Goal: Check status: Check status

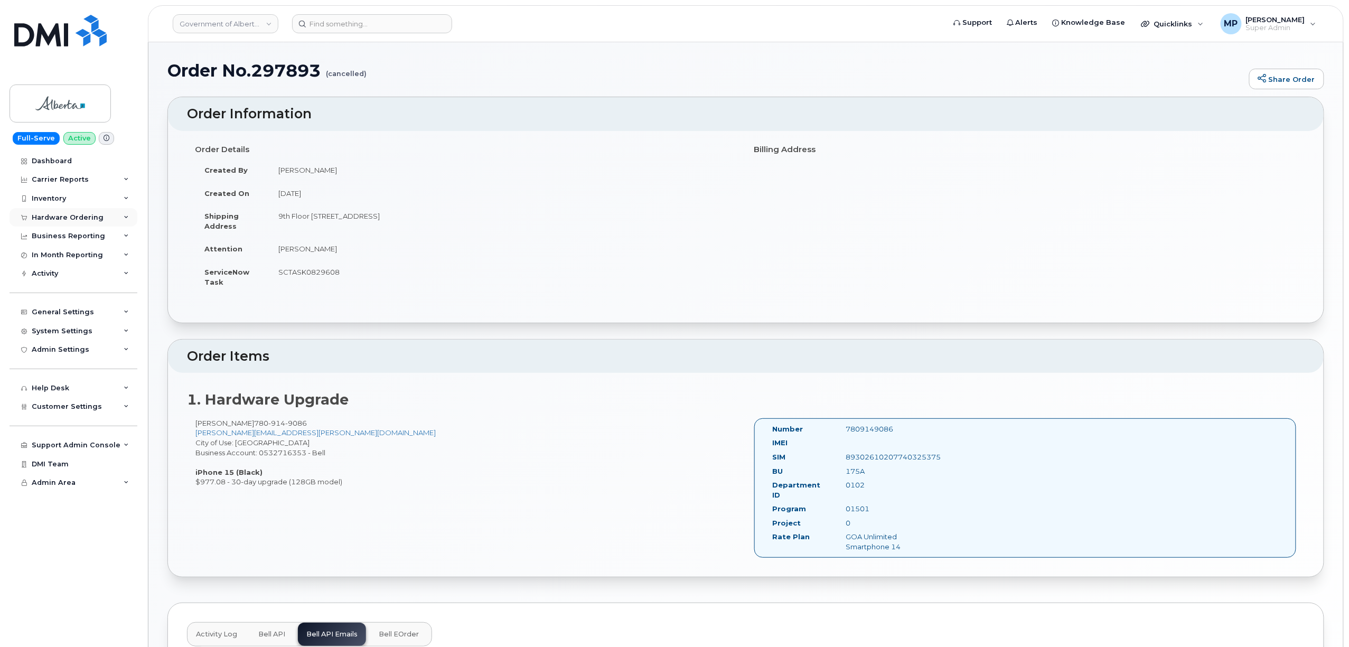
click at [60, 213] on div "Hardware Ordering" at bounding box center [74, 217] width 128 height 19
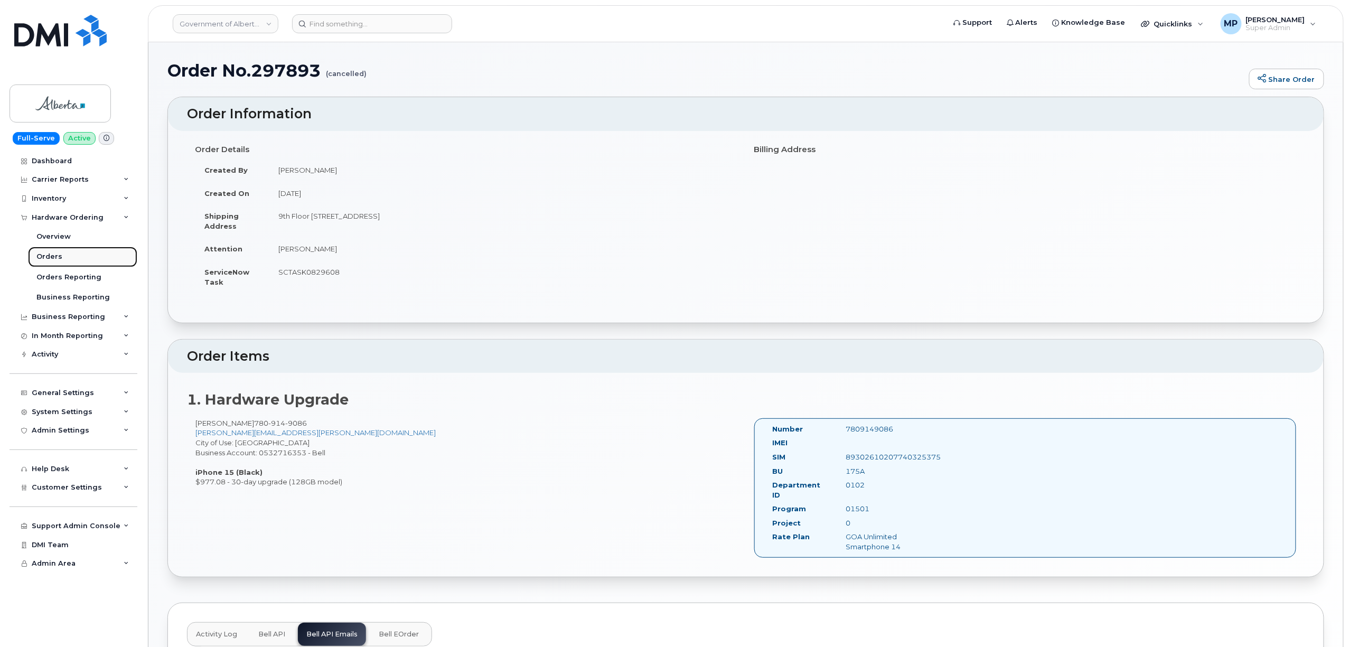
click at [58, 258] on div "Orders" at bounding box center [49, 257] width 26 height 10
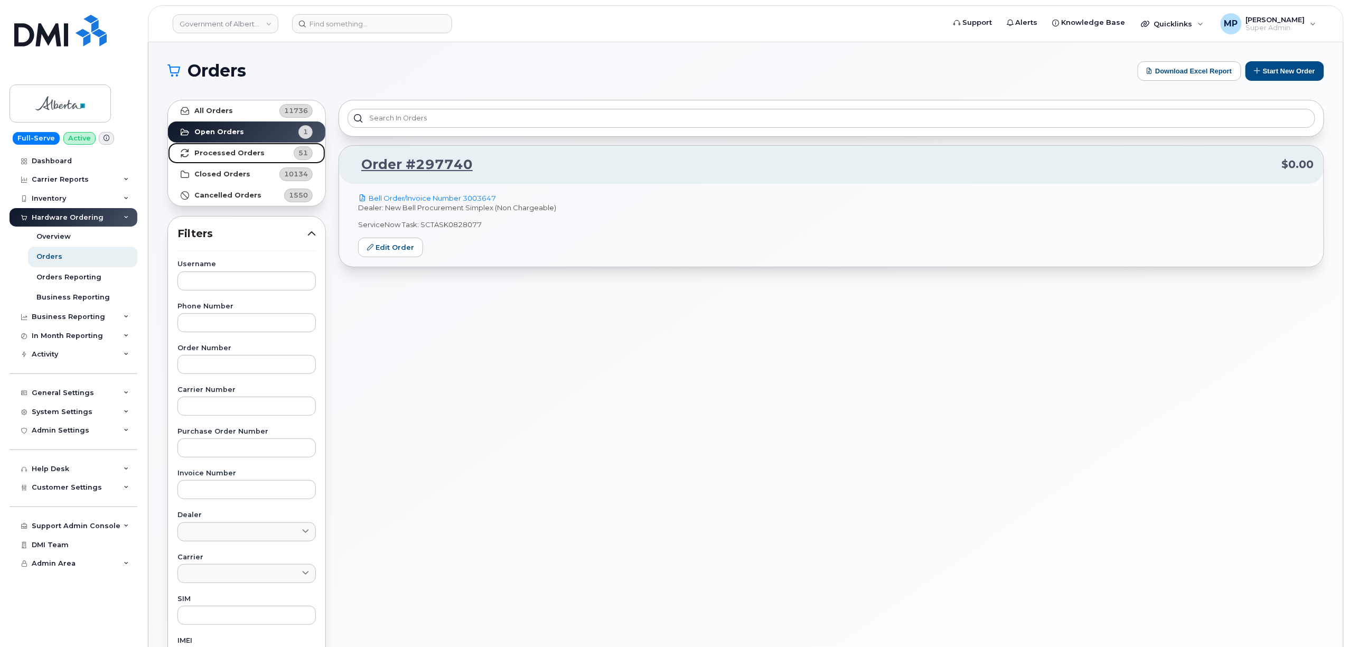
click at [236, 150] on strong "Processed Orders" at bounding box center [229, 153] width 70 height 8
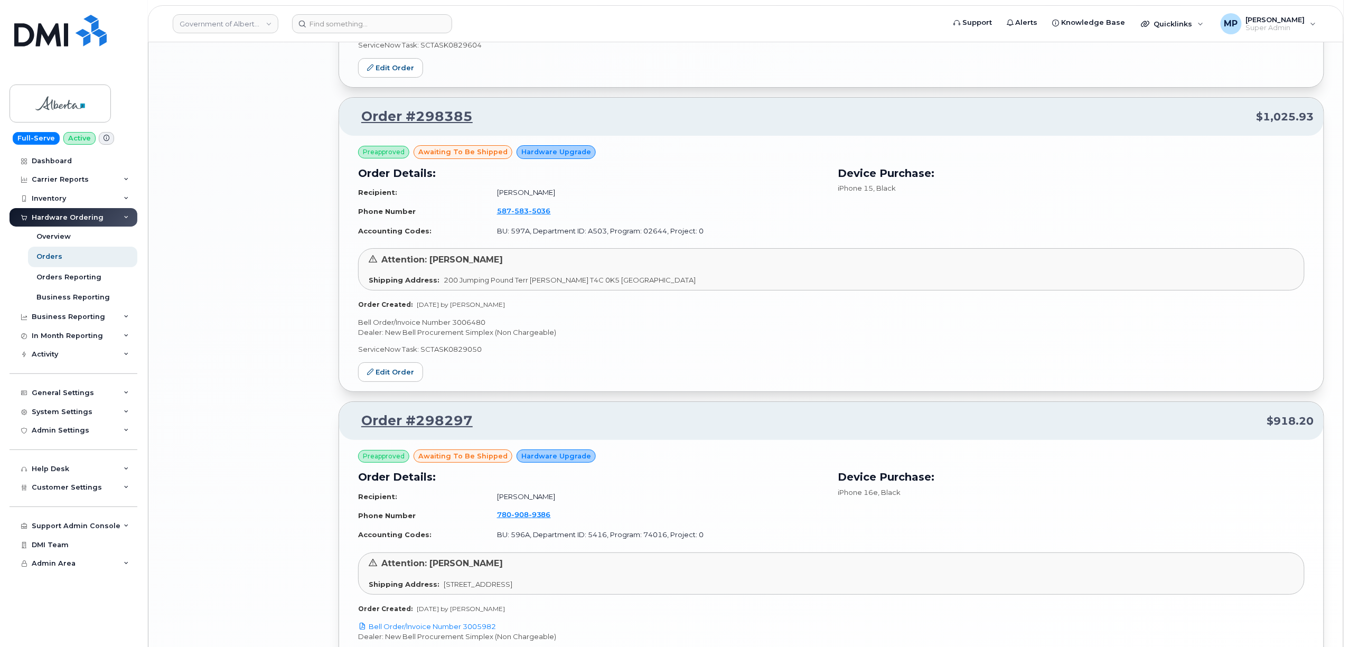
scroll to position [2013, 0]
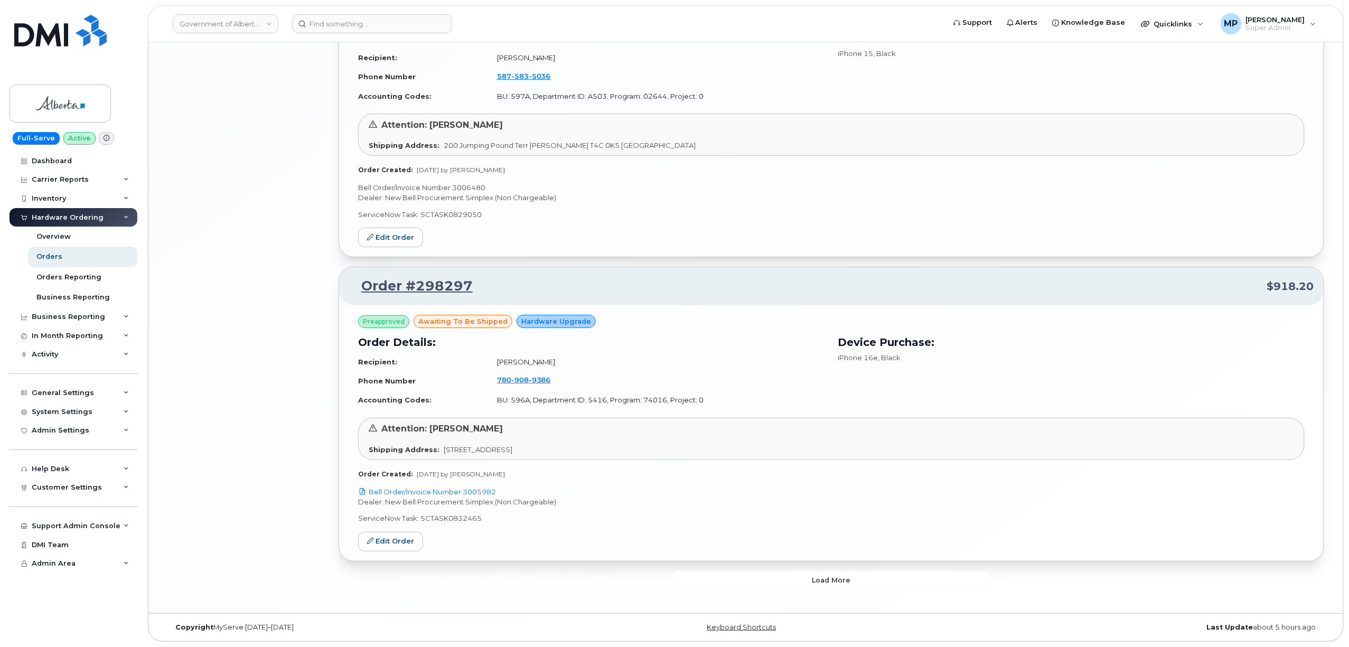
click at [739, 574] on button "Load more" at bounding box center [831, 580] width 317 height 19
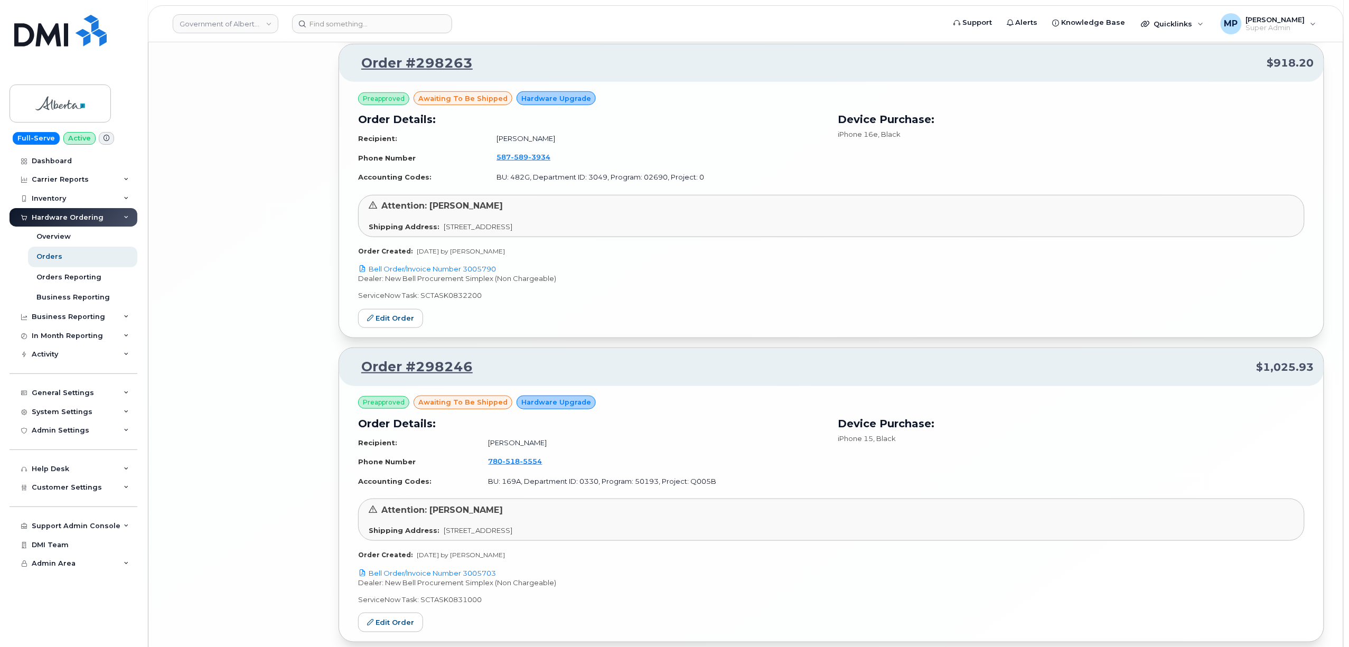
scroll to position [4450, 0]
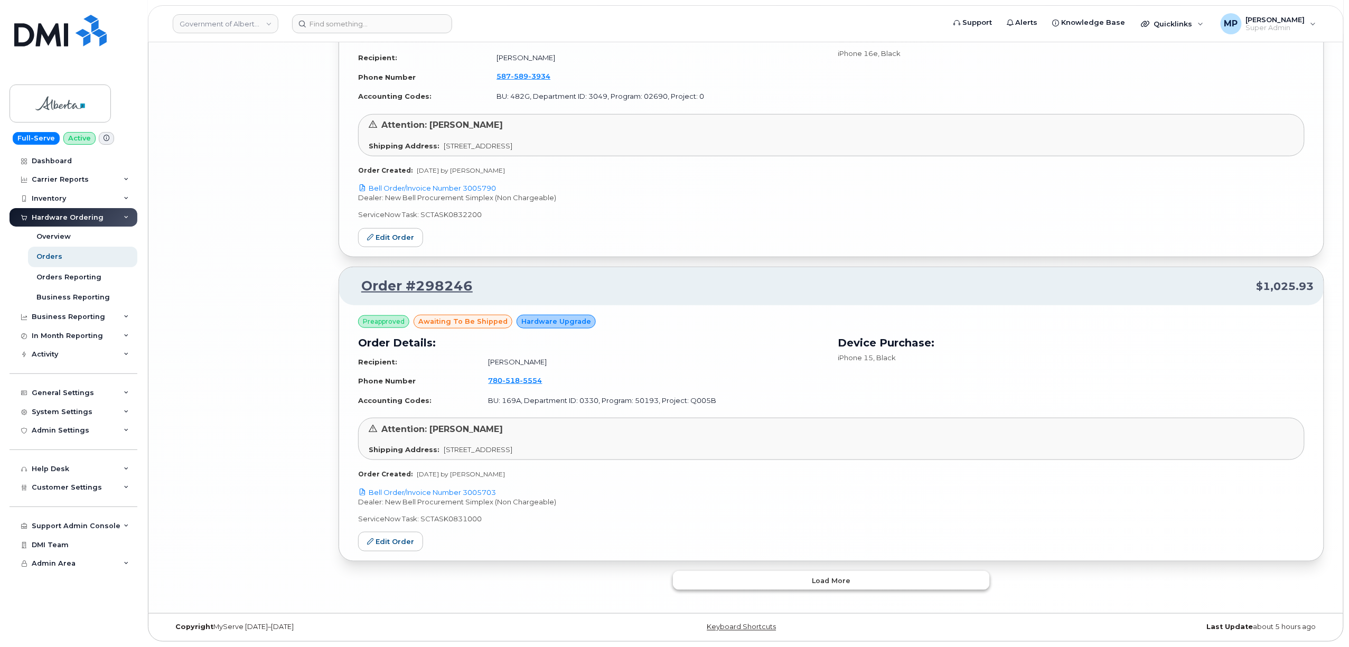
click at [777, 581] on button "Load more" at bounding box center [831, 580] width 317 height 19
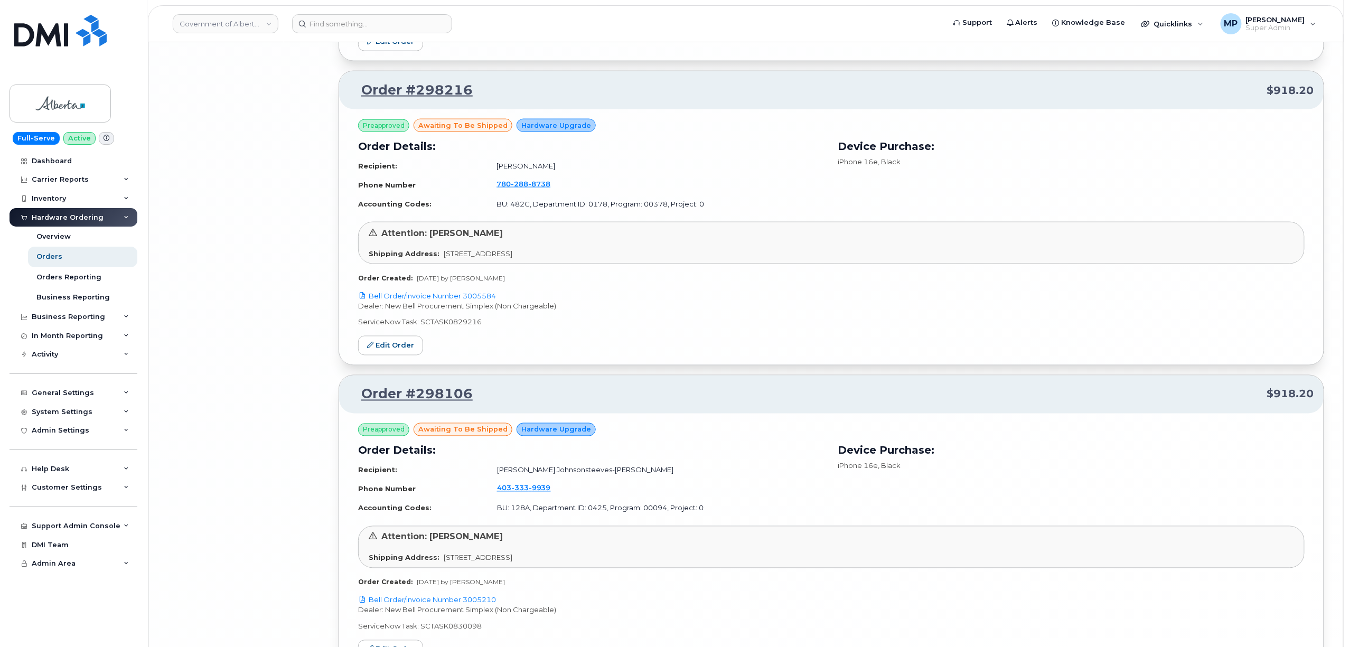
scroll to position [6887, 0]
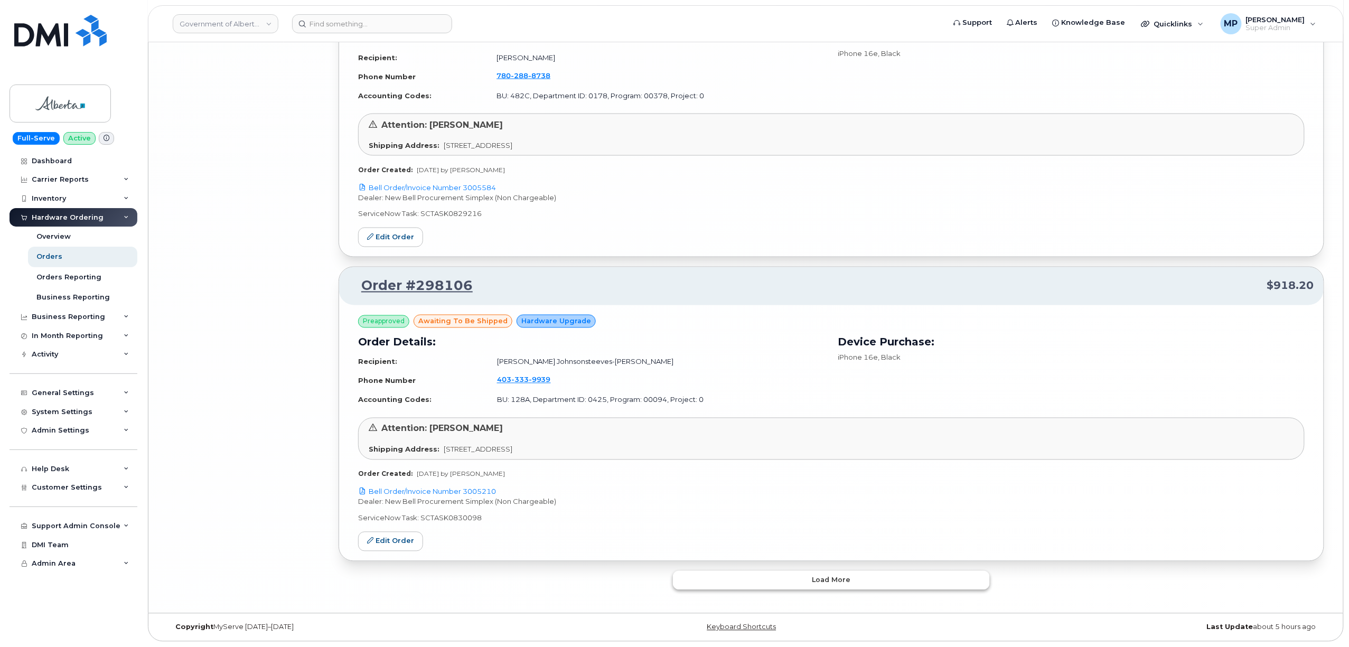
click at [759, 574] on button "Load more" at bounding box center [831, 580] width 317 height 19
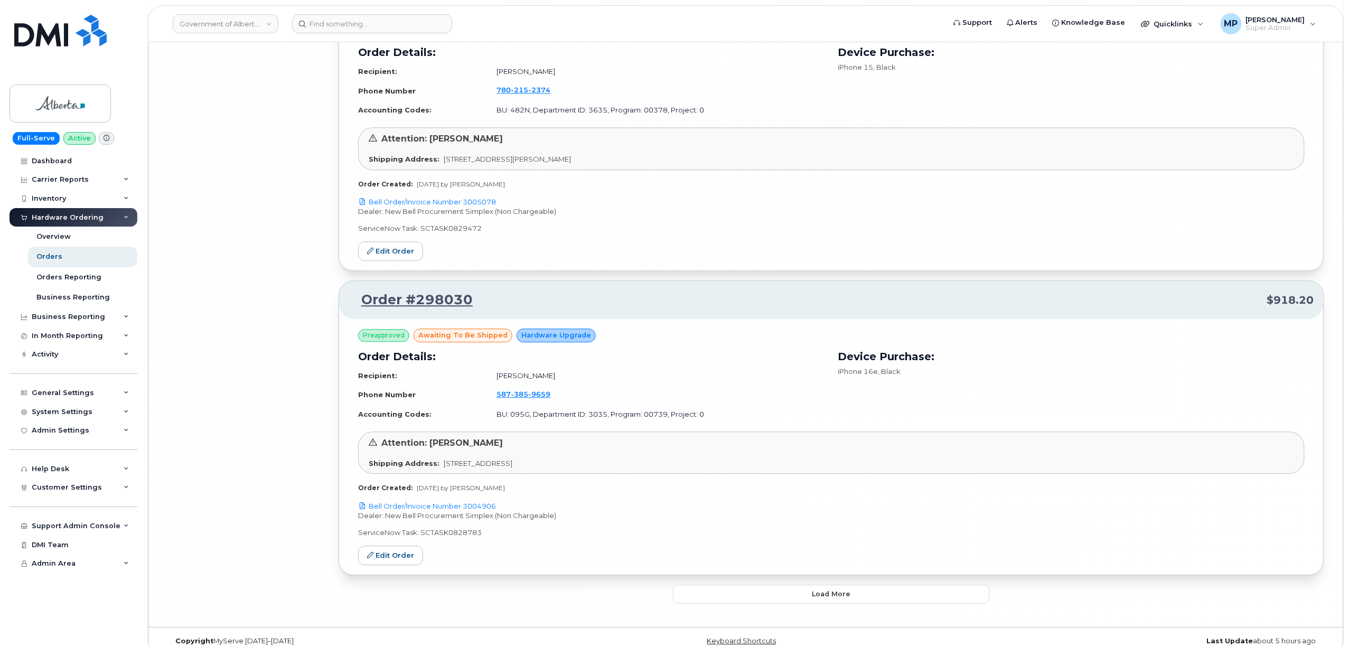
scroll to position [9325, 0]
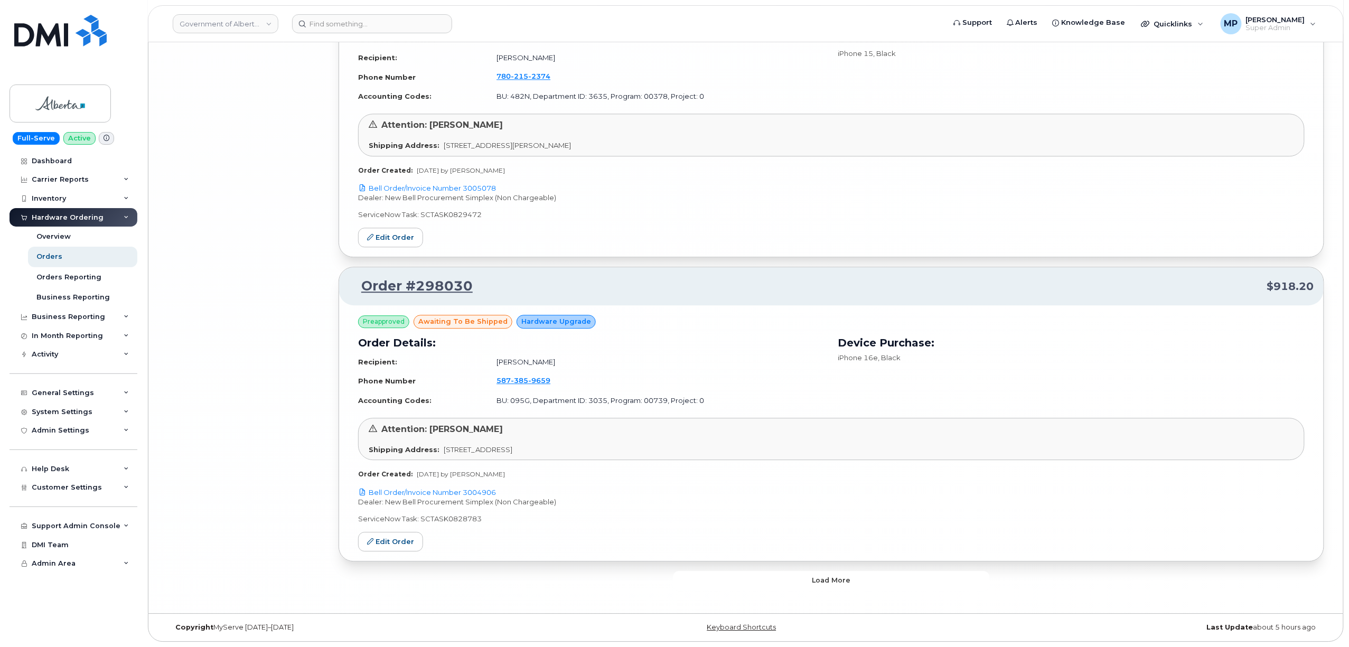
click at [767, 584] on button "Load more" at bounding box center [831, 580] width 317 height 19
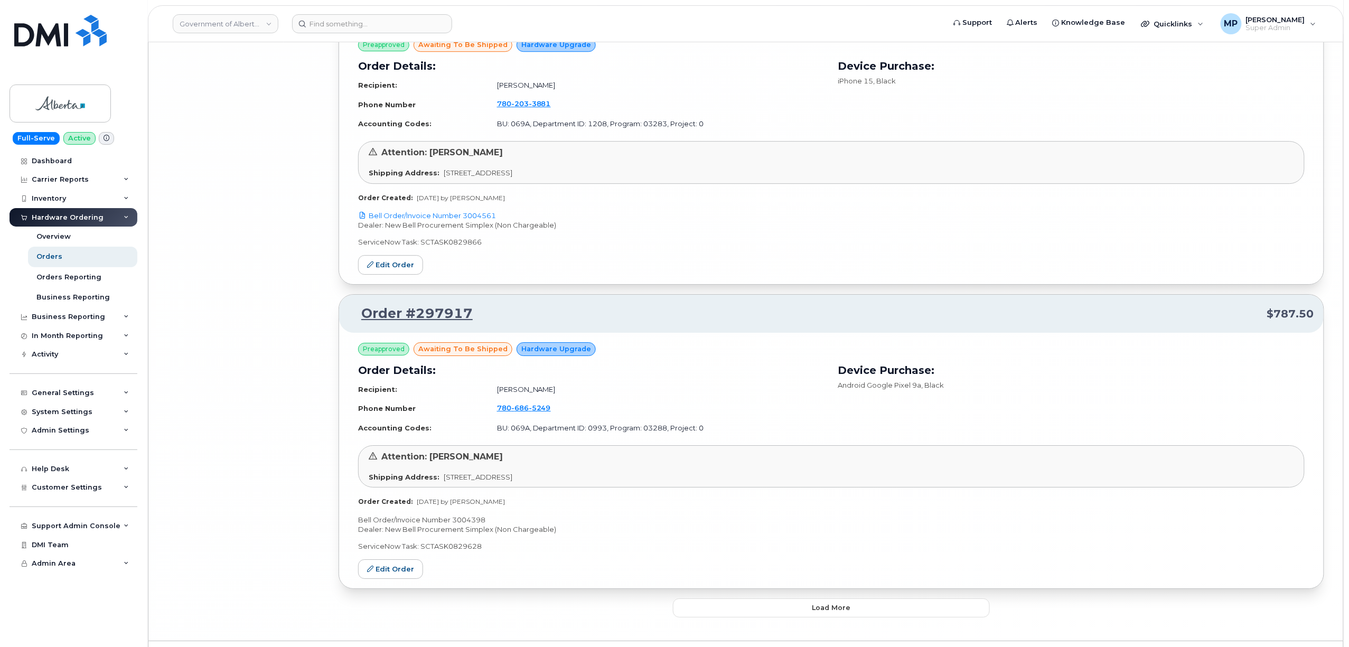
scroll to position [11761, 0]
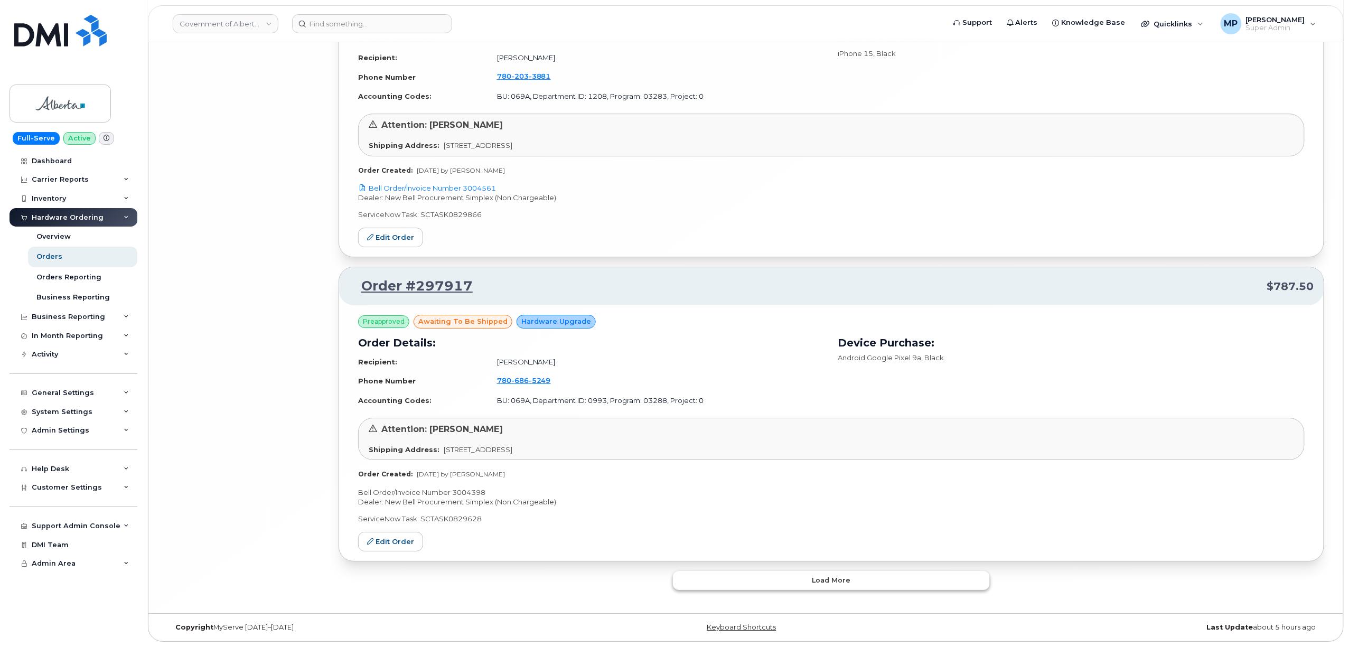
click at [772, 585] on button "Load more" at bounding box center [831, 580] width 317 height 19
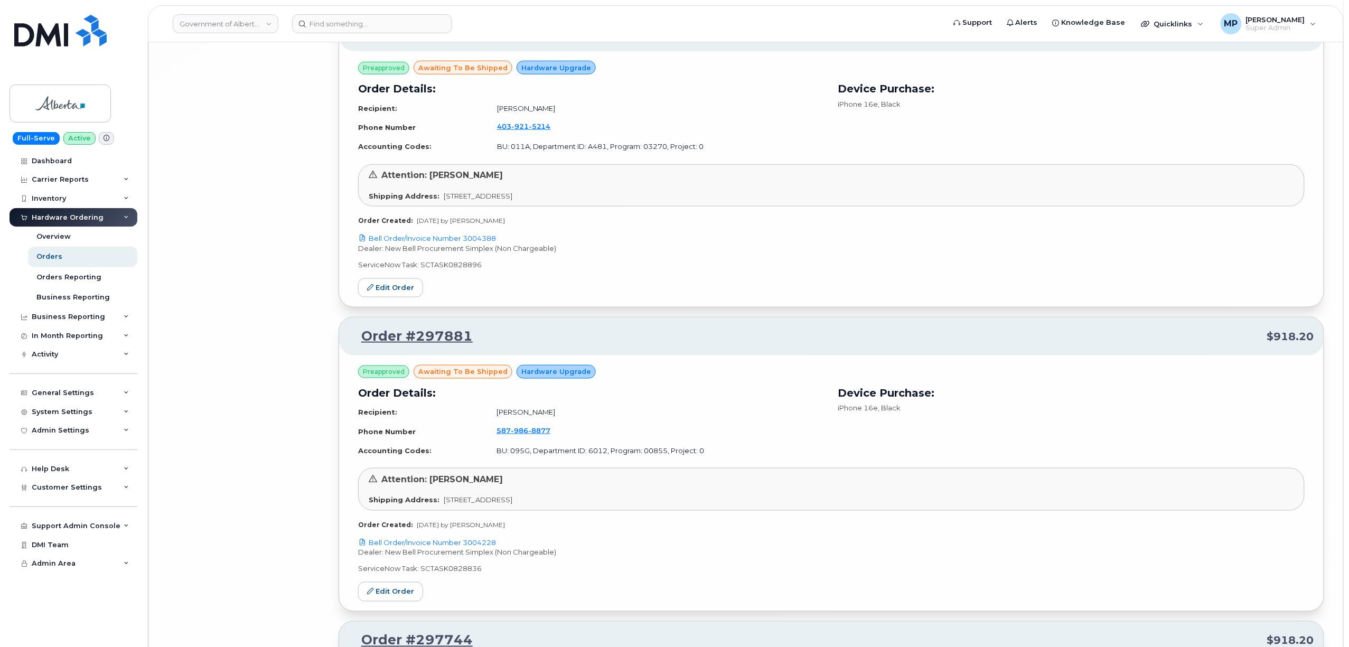
scroll to position [12394, 0]
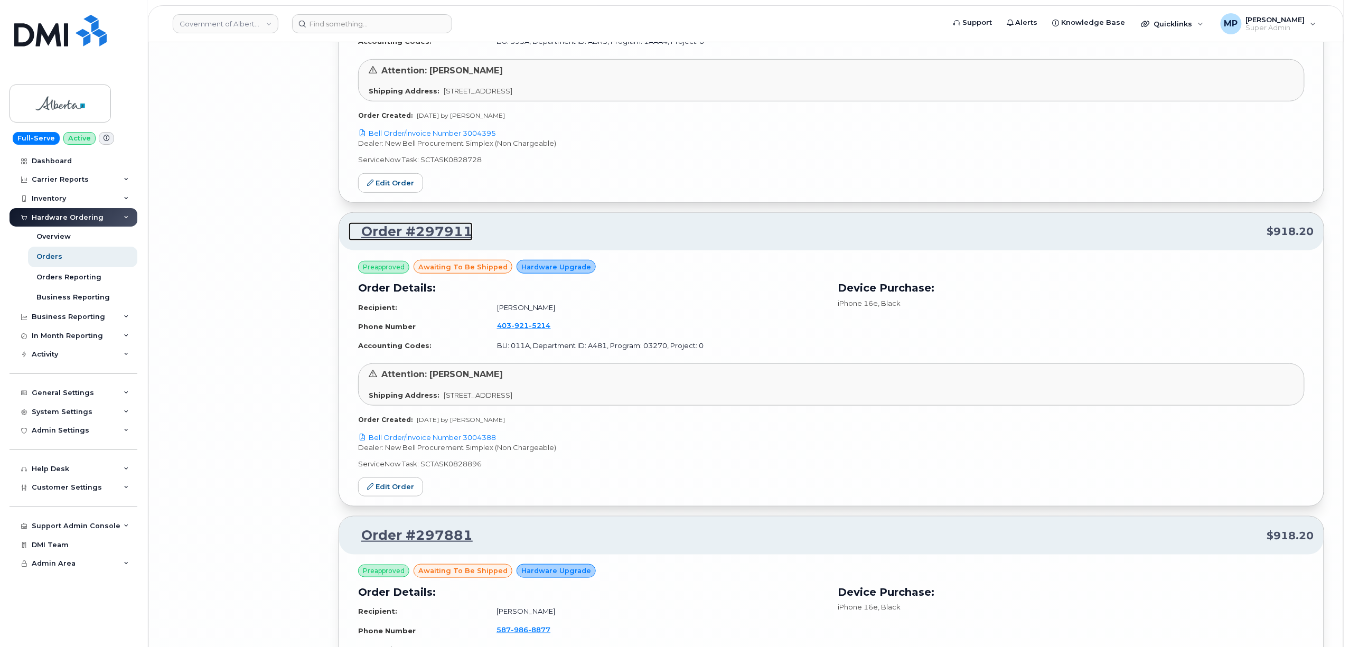
drag, startPoint x: 418, startPoint y: 260, endPoint x: 413, endPoint y: 263, distance: 6.4
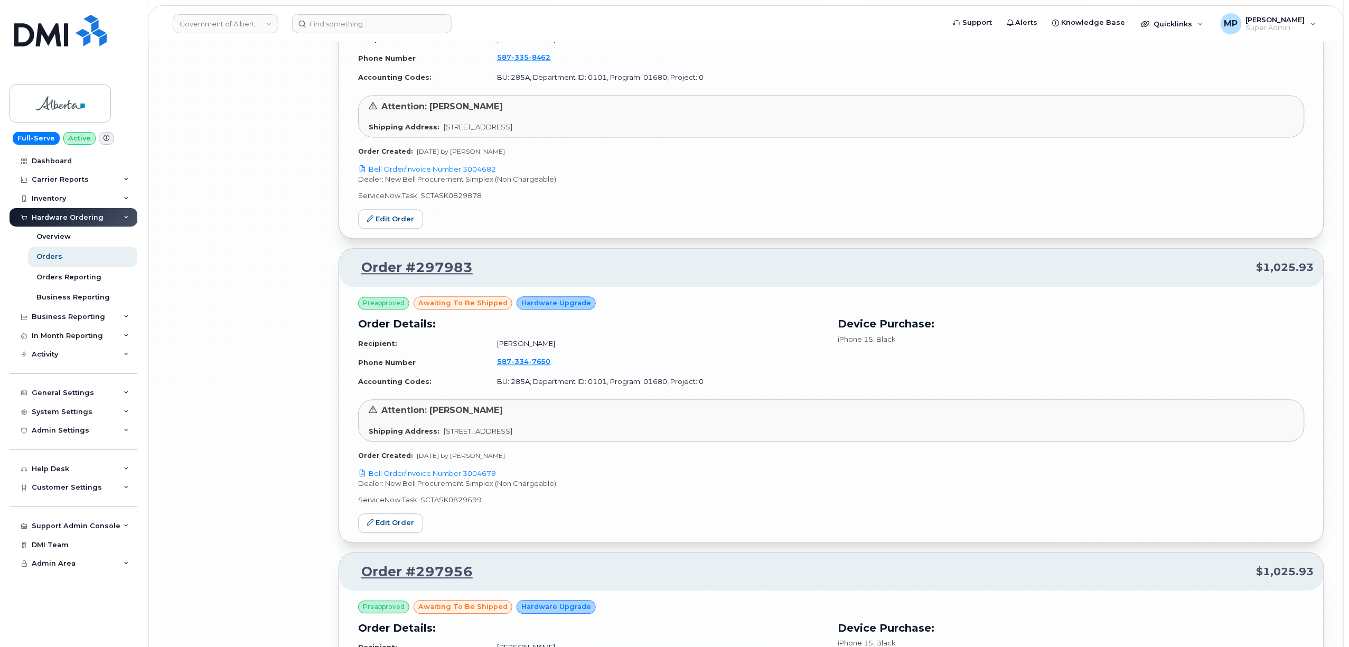
scroll to position [11099, 0]
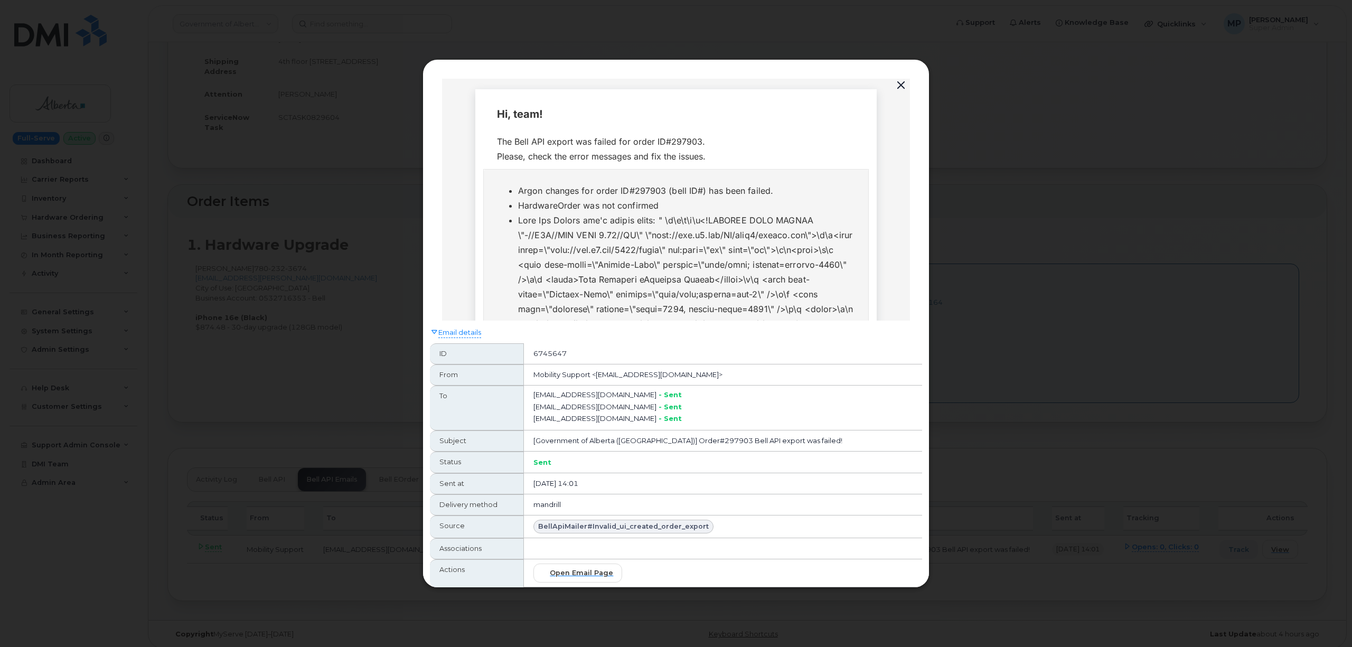
click at [898, 83] on button "button" at bounding box center [901, 85] width 16 height 15
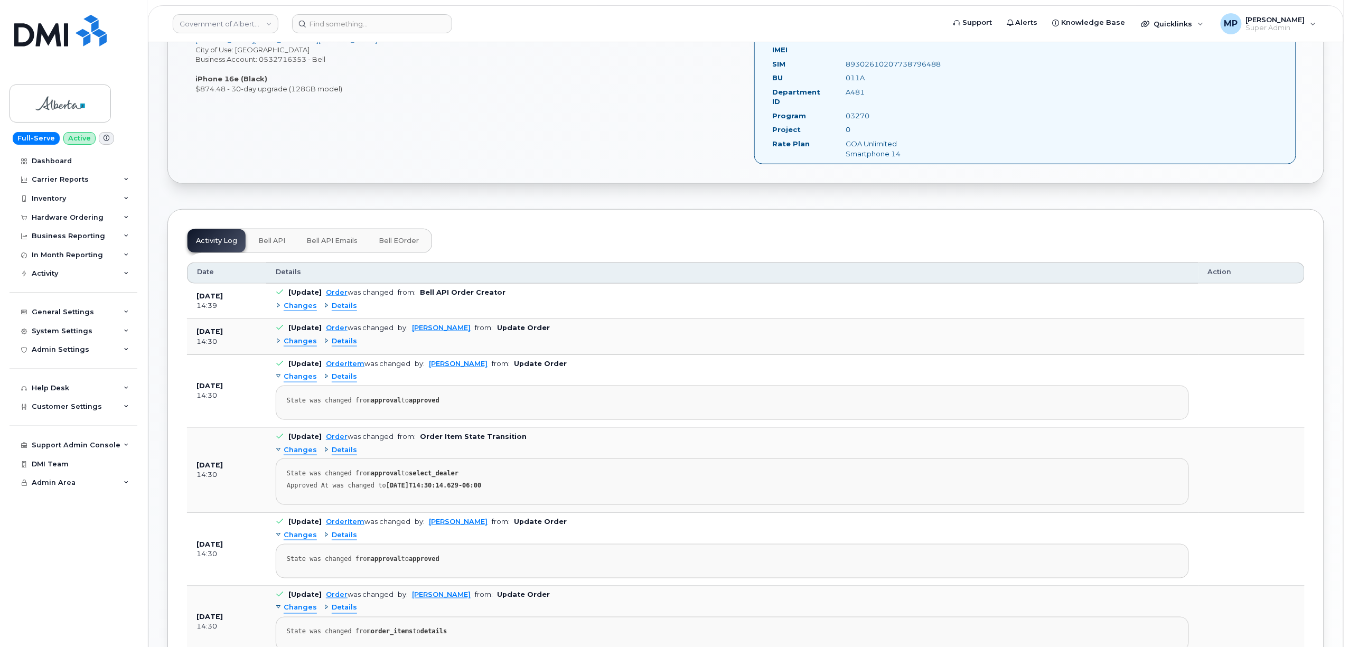
scroll to position [391, 0]
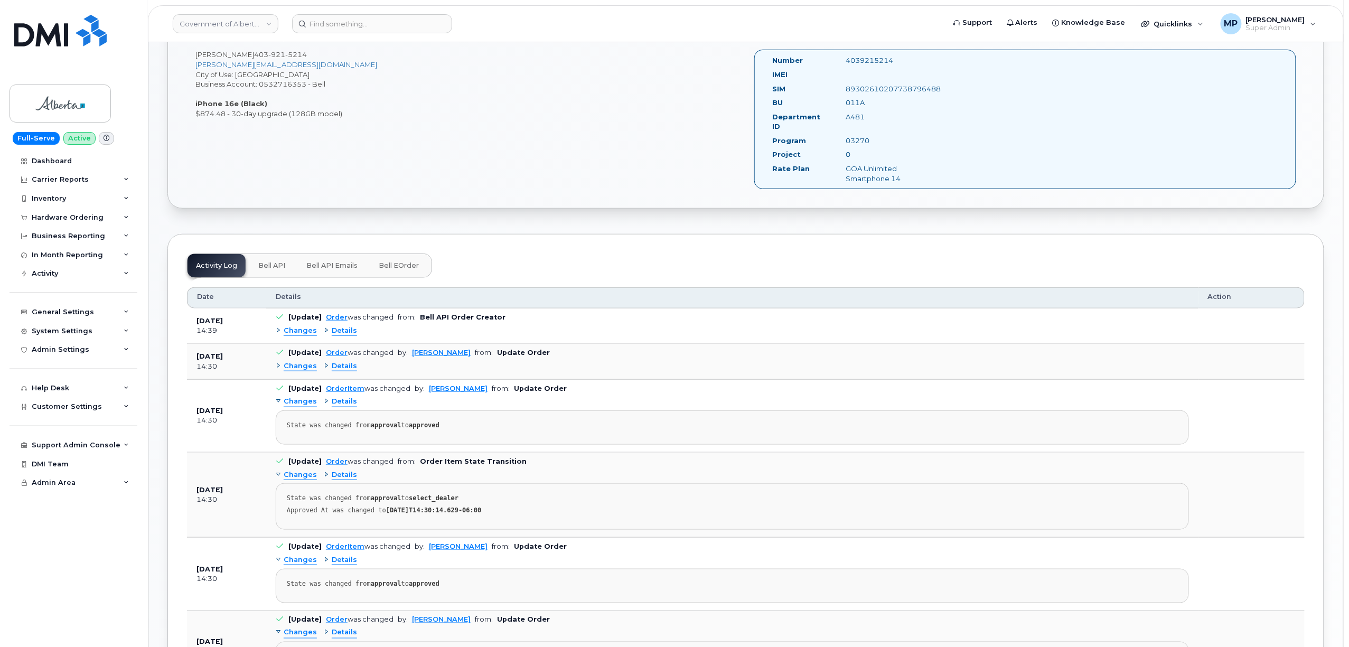
click at [288, 326] on span "Changes" at bounding box center [300, 331] width 33 height 10
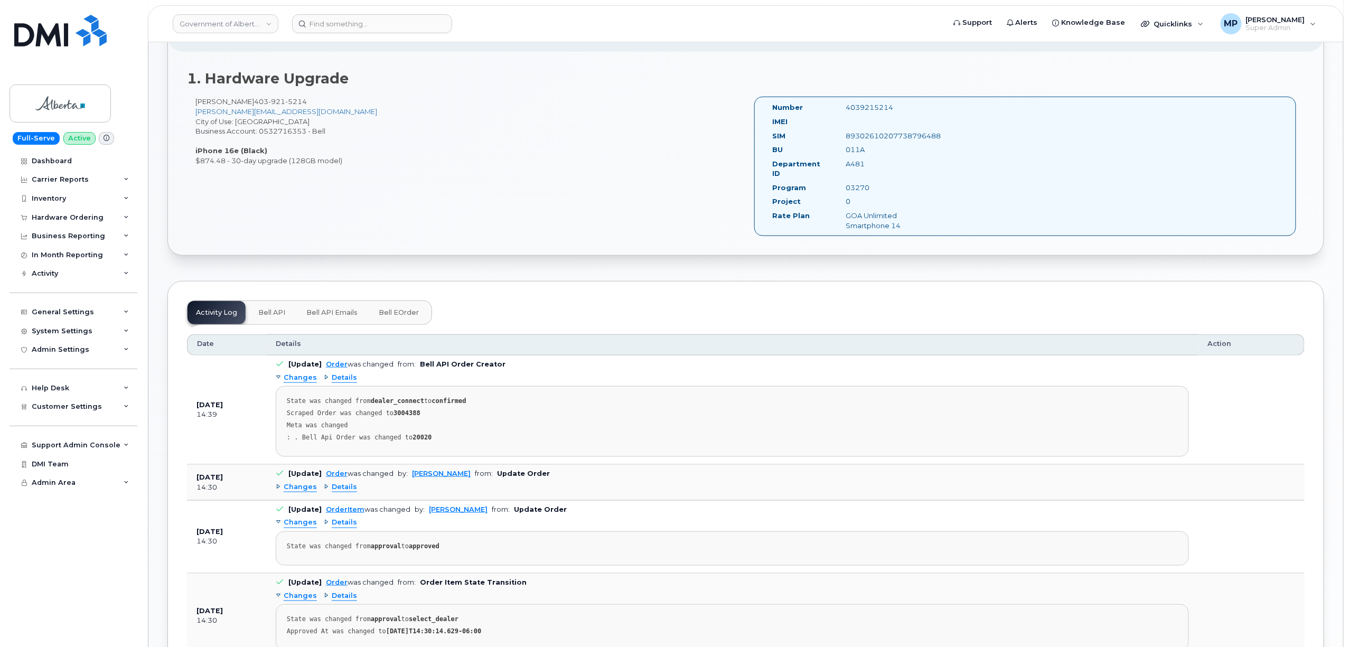
scroll to position [321, 0]
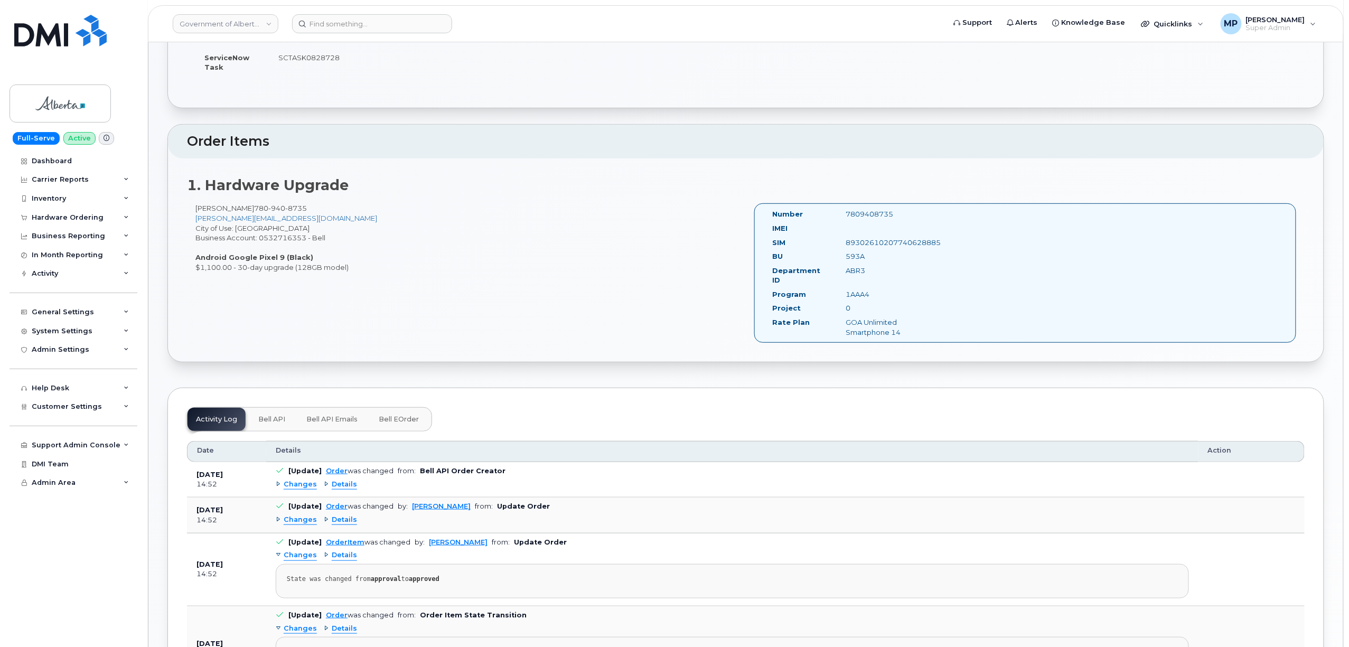
scroll to position [282, 0]
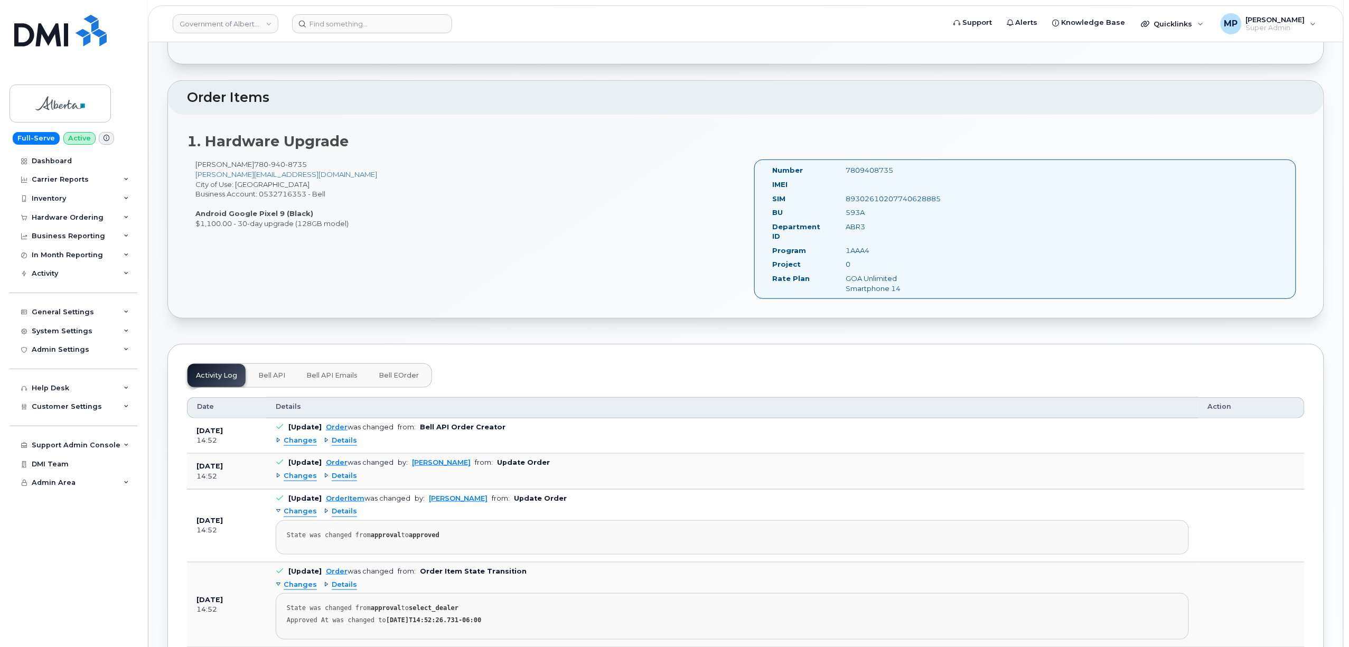
click at [298, 436] on span "Changes" at bounding box center [300, 441] width 33 height 10
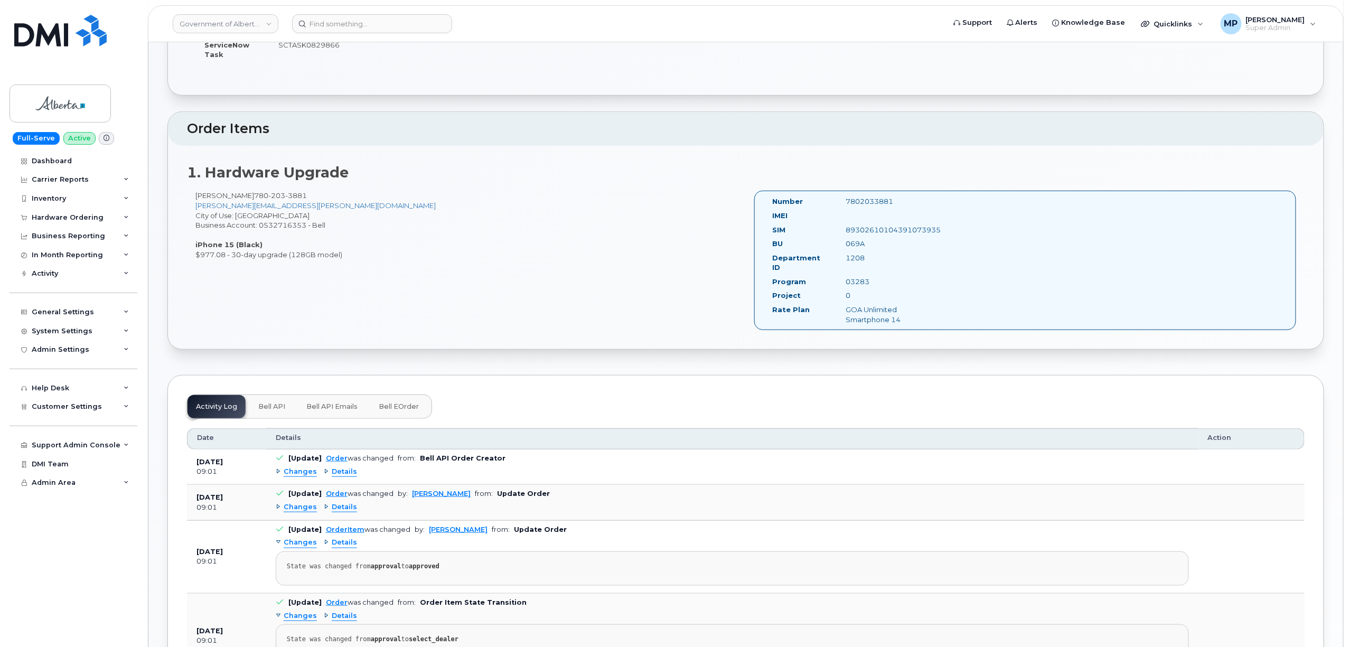
scroll to position [180, 0]
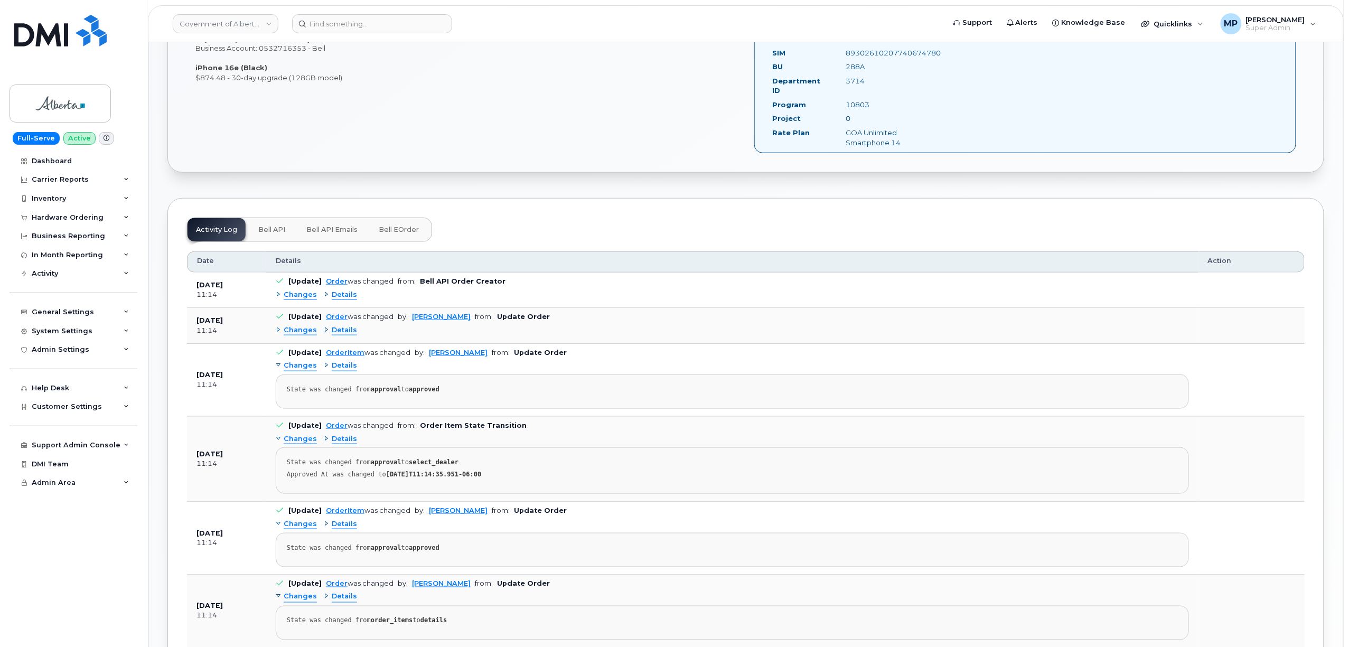
scroll to position [493, 0]
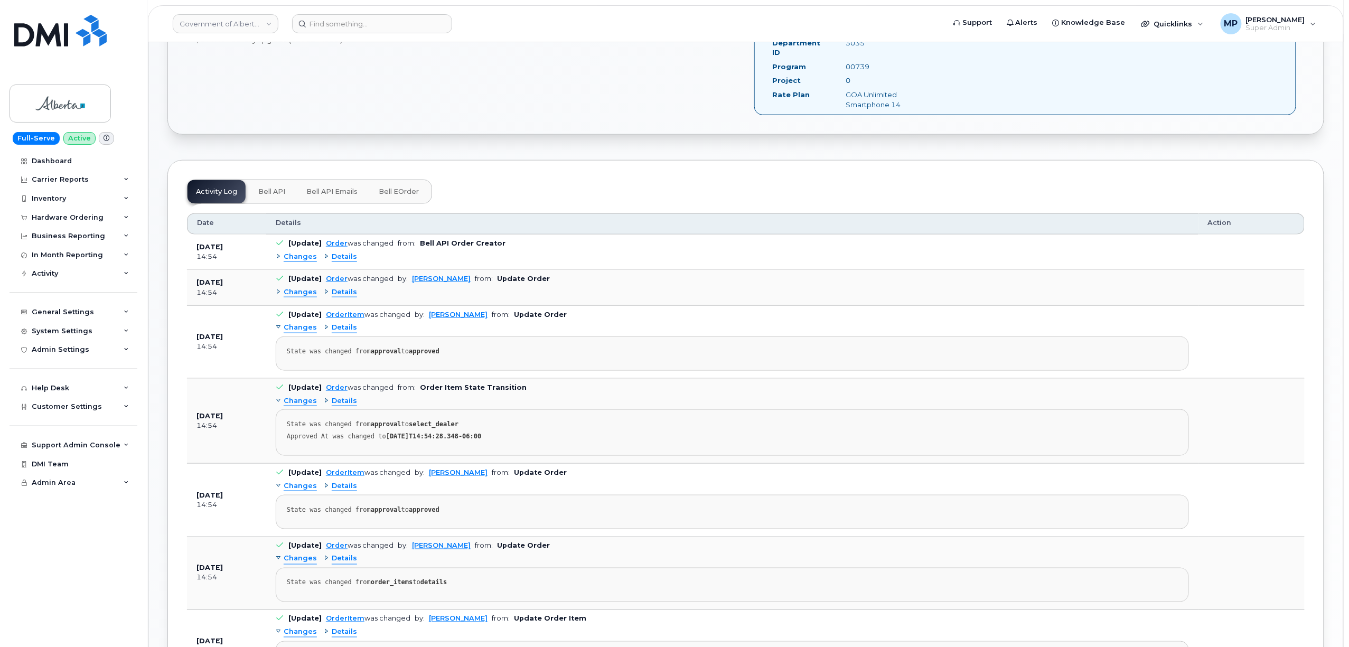
scroll to position [533, 0]
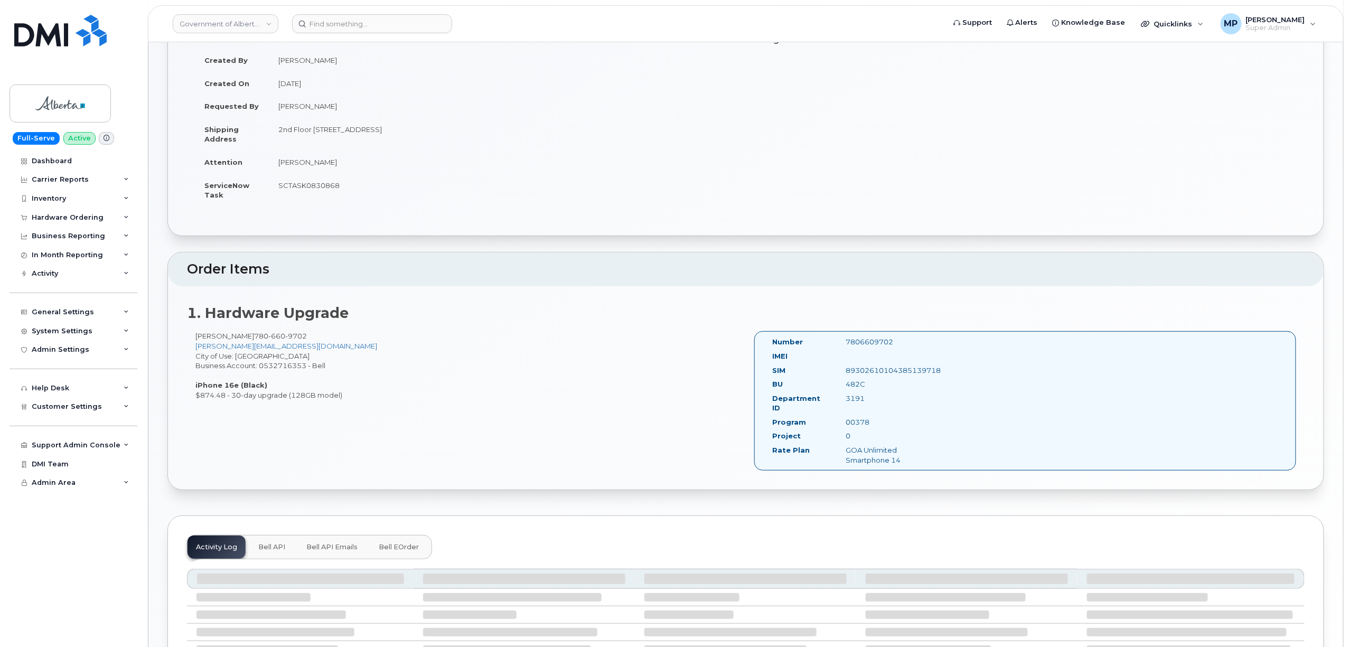
scroll to position [250, 0]
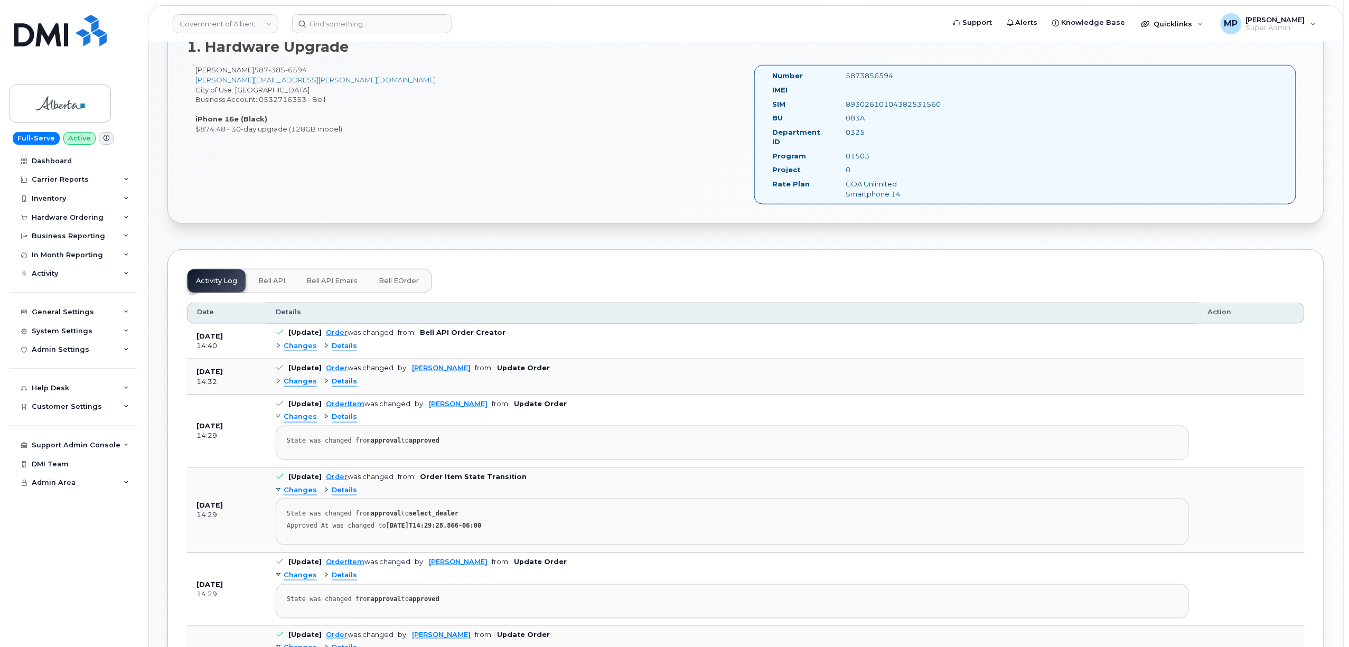
scroll to position [282, 0]
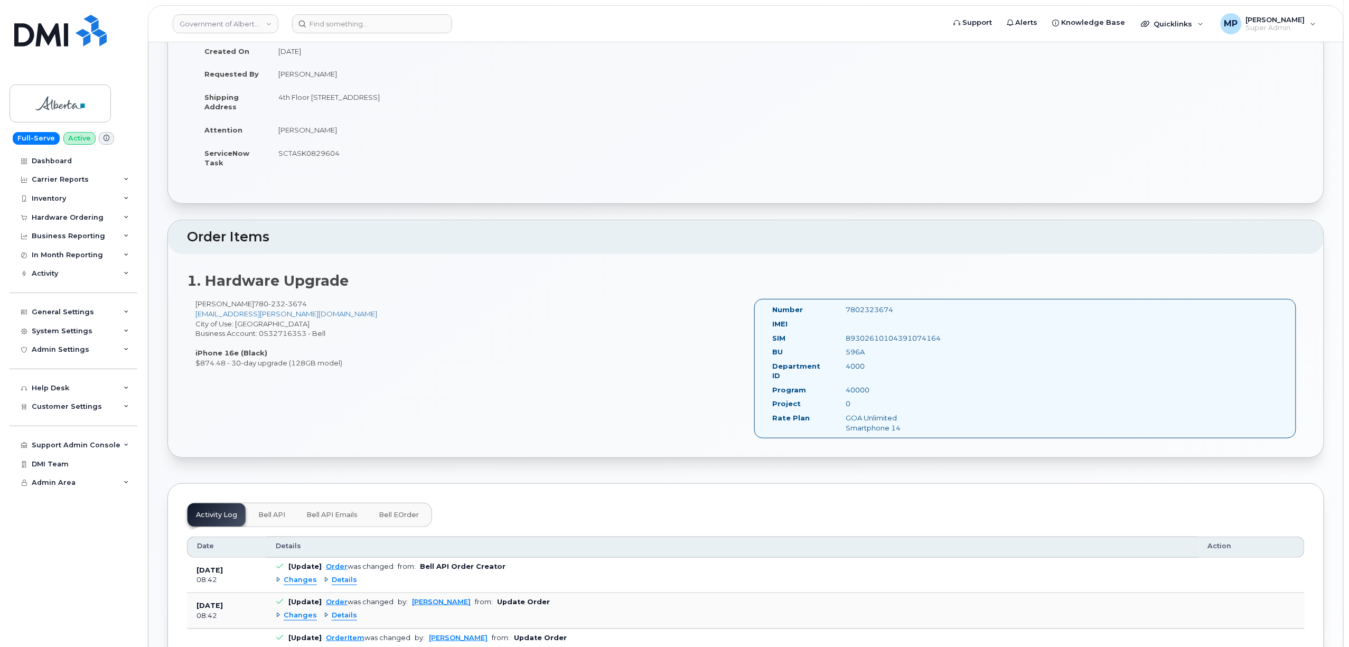
scroll to position [282, 0]
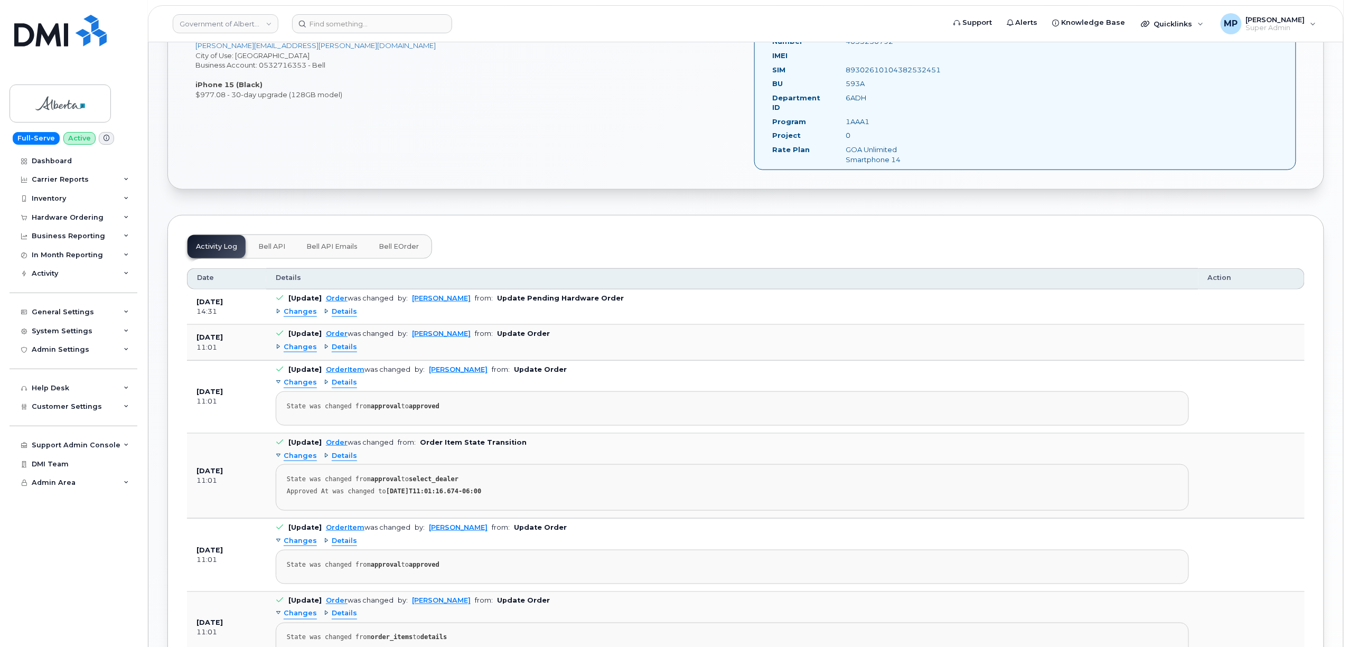
scroll to position [391, 0]
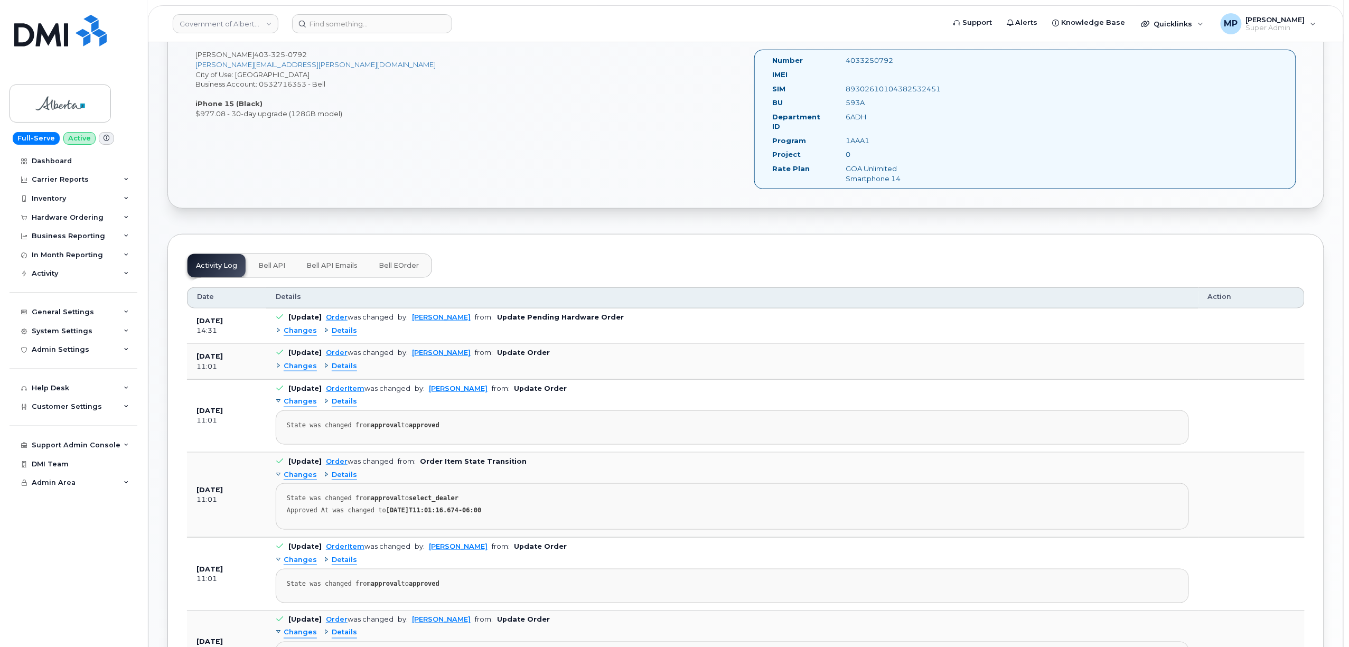
click at [292, 326] on span "Changes" at bounding box center [300, 331] width 33 height 10
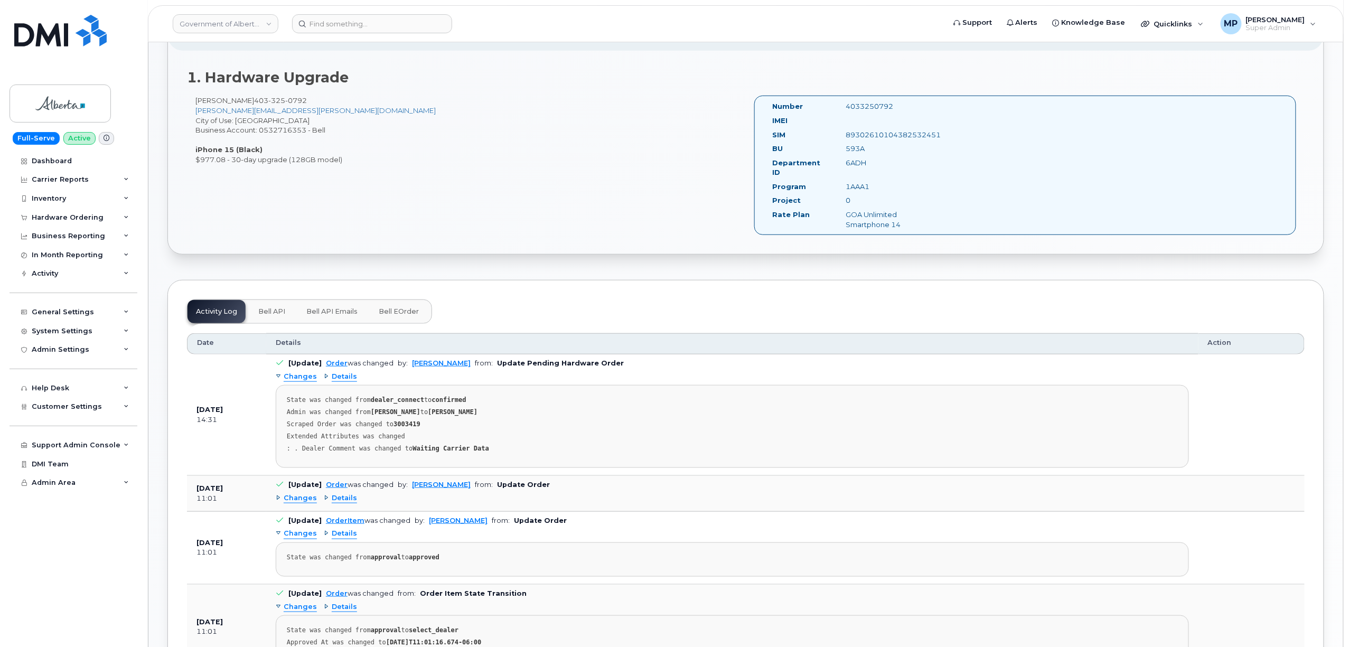
scroll to position [321, 0]
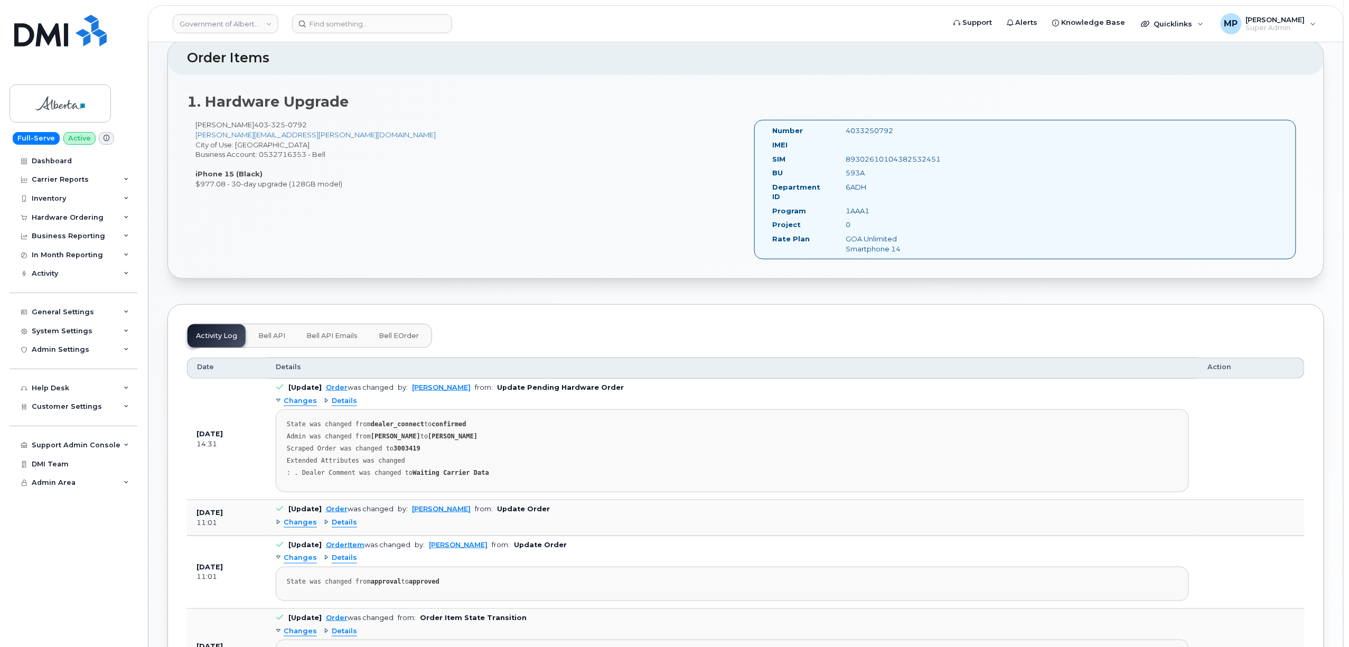
click at [334, 334] on button "Bell API Emails" at bounding box center [332, 335] width 68 height 23
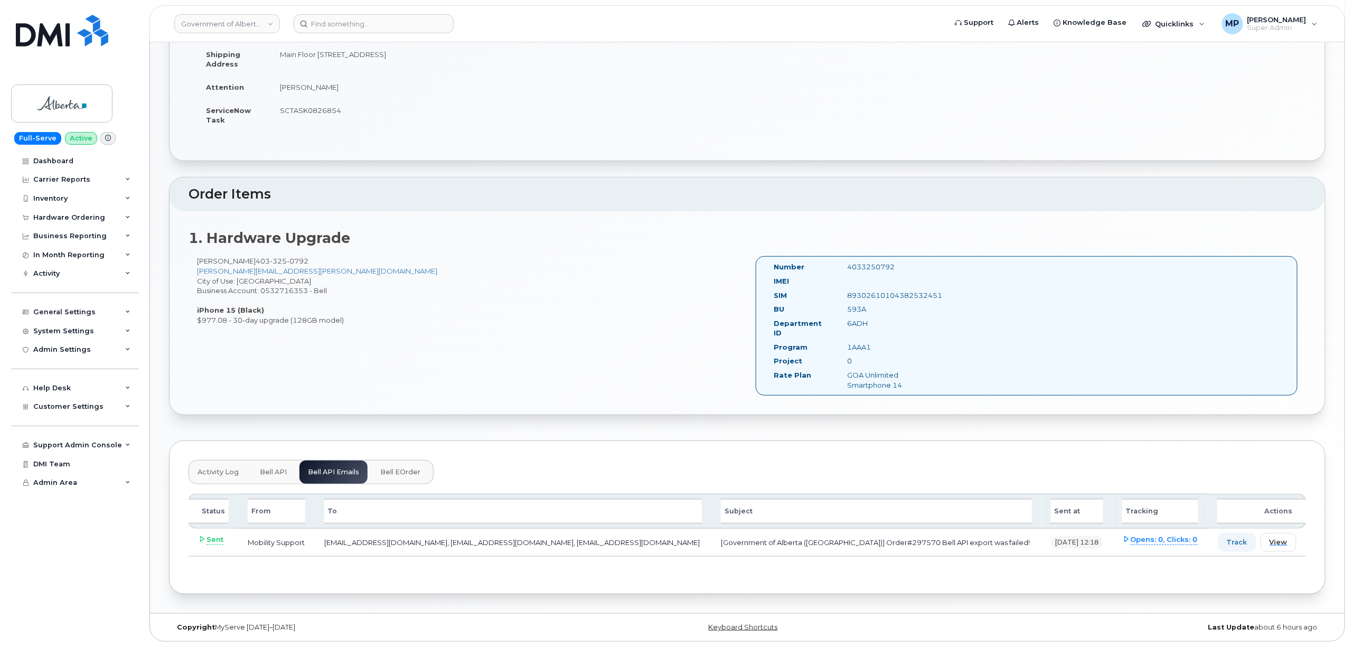
scroll to position [178, 0]
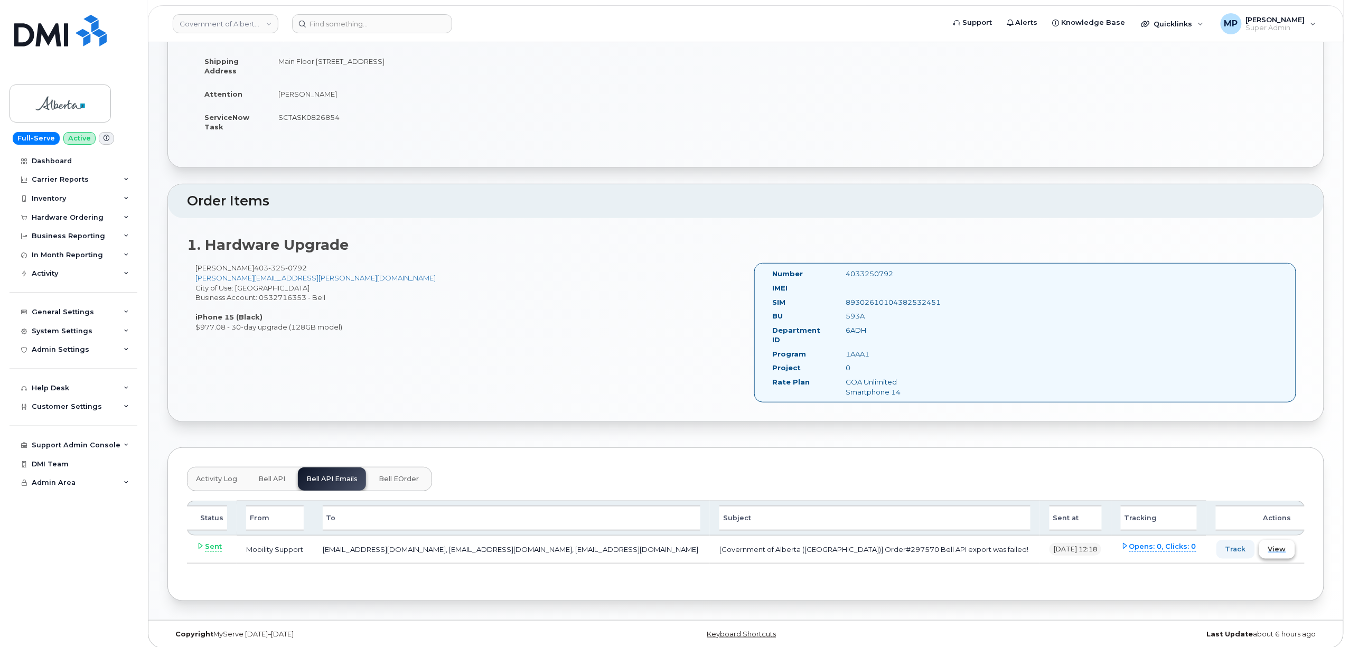
click at [1283, 544] on span "View" at bounding box center [1277, 549] width 18 height 10
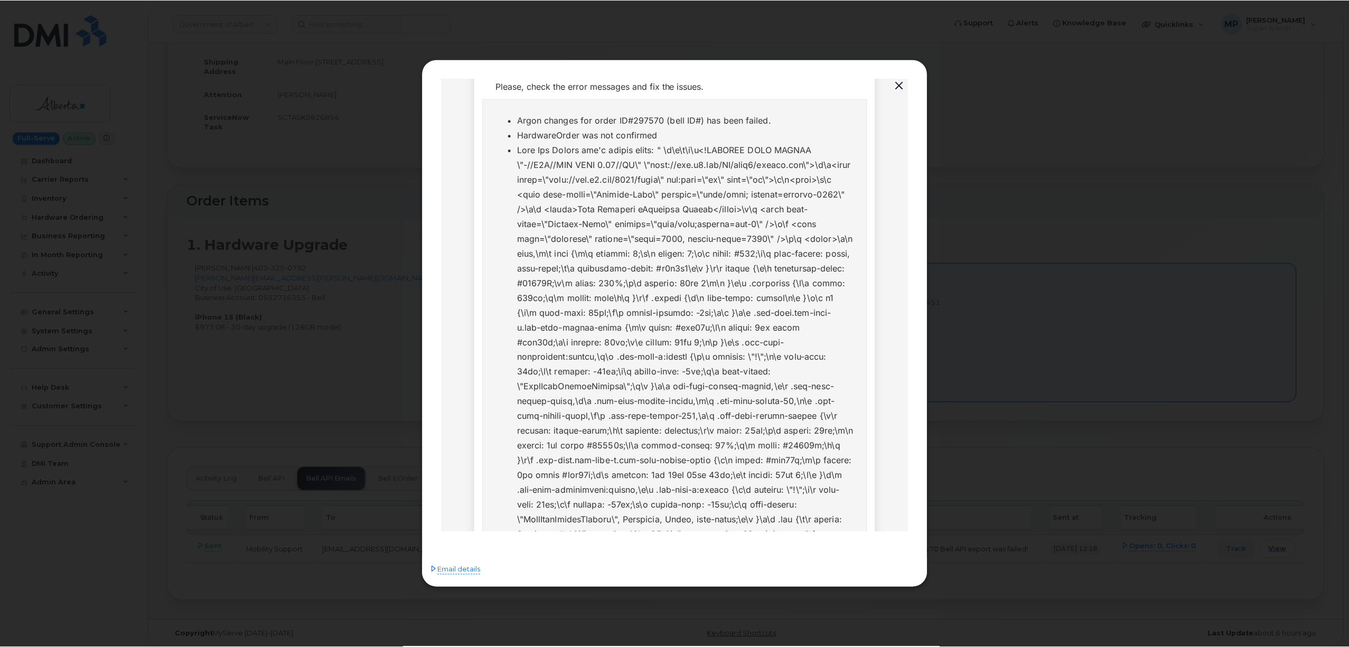
scroll to position [0, 0]
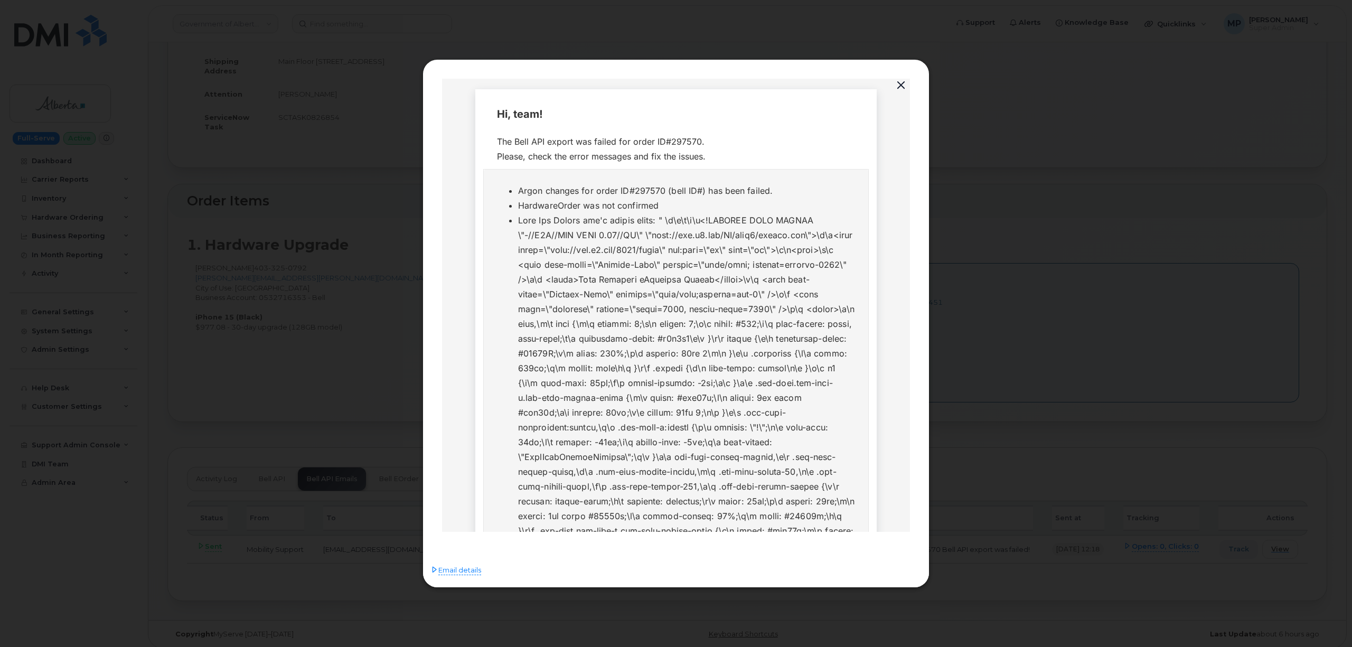
click at [675, 141] on div "The Bell API export was failed for order ID#297570. Please, check the error mes…" at bounding box center [676, 149] width 359 height 30
click at [462, 569] on span "Email details" at bounding box center [459, 570] width 43 height 11
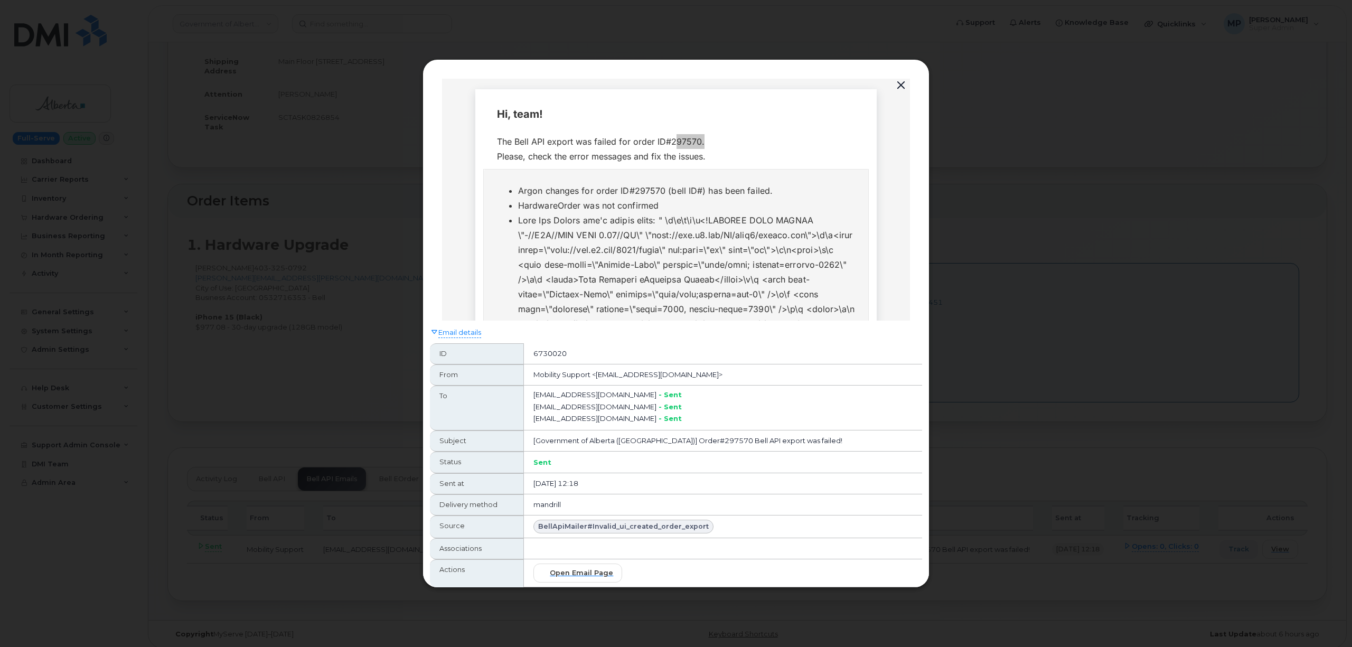
drag, startPoint x: 618, startPoint y: 483, endPoint x: 550, endPoint y: 489, distance: 68.4
click at [548, 487] on td "[DATE] 12:18" at bounding box center [723, 483] width 398 height 21
copy td "[DATE] 12:18"
drag, startPoint x: 901, startPoint y: 83, endPoint x: 896, endPoint y: 91, distance: 9.7
click at [901, 83] on button "button" at bounding box center [901, 85] width 16 height 15
